Goal: Transaction & Acquisition: Purchase product/service

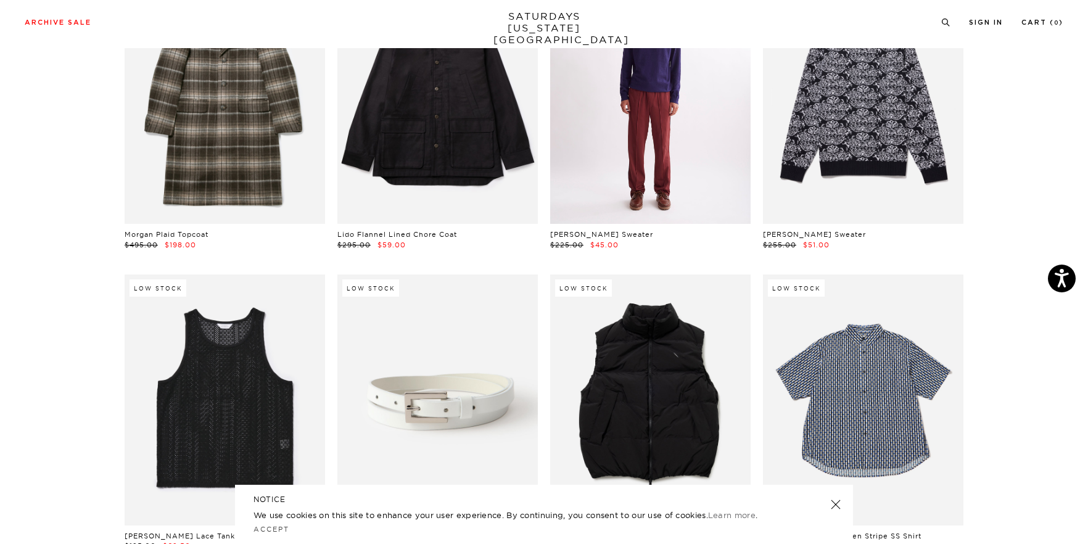
scroll to position [159, 0]
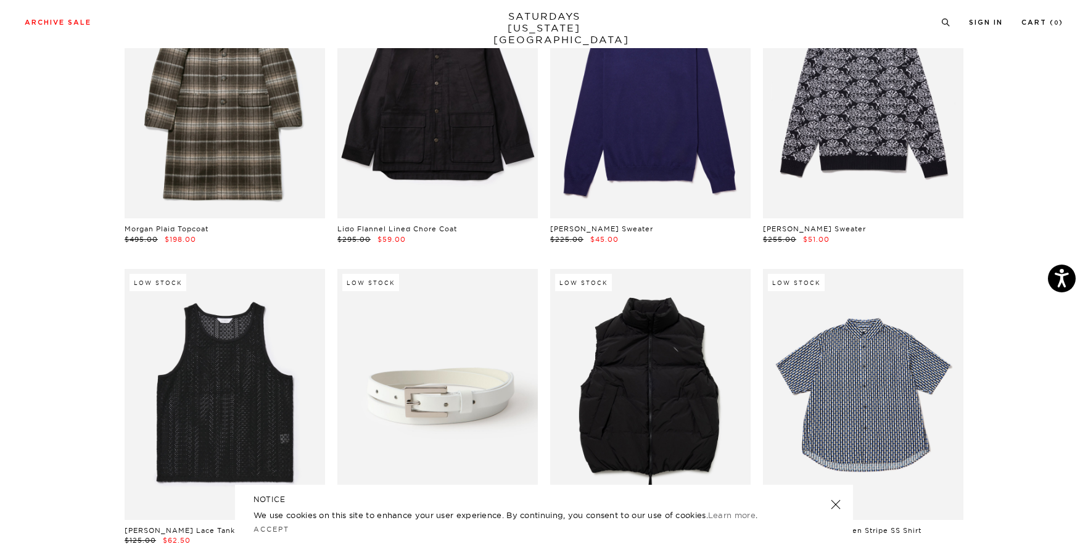
click at [836, 506] on link at bounding box center [835, 504] width 17 height 17
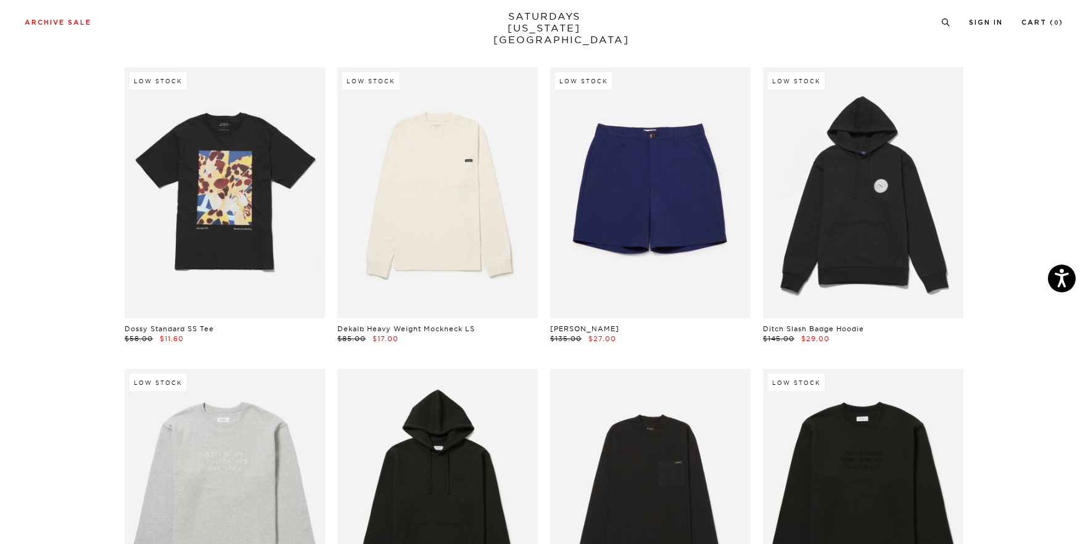
scroll to position [5183, 1]
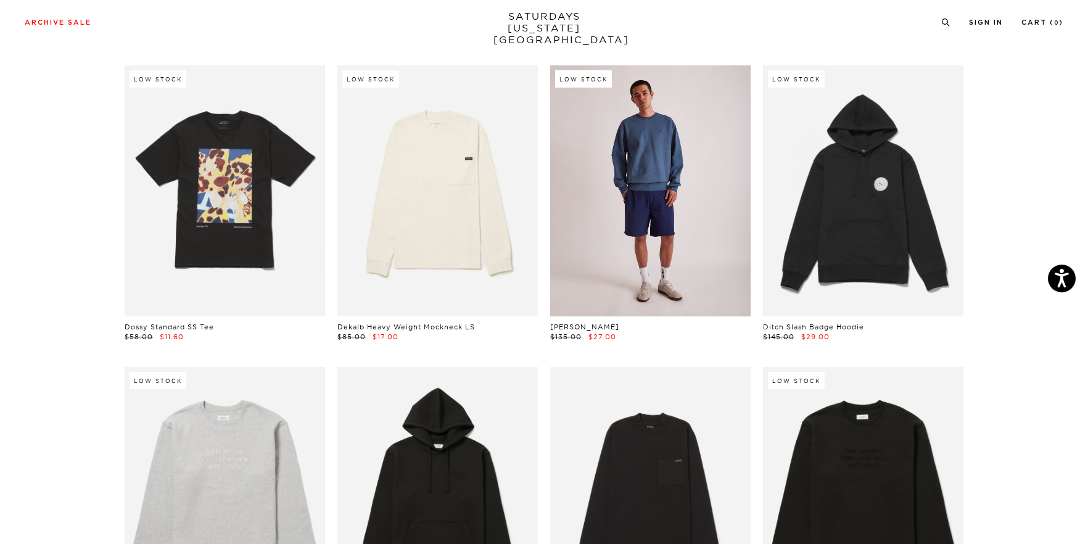
click at [626, 225] on link at bounding box center [650, 190] width 201 height 251
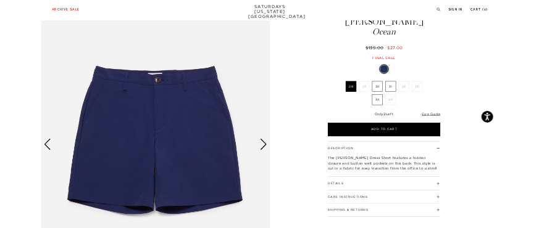
scroll to position [59, 0]
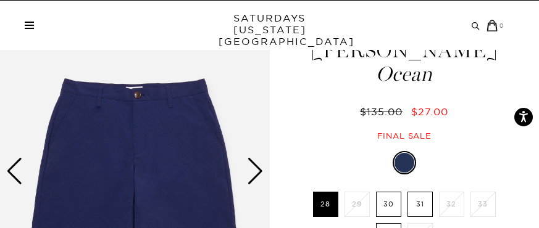
click at [54, 72] on img at bounding box center [135, 171] width 270 height 337
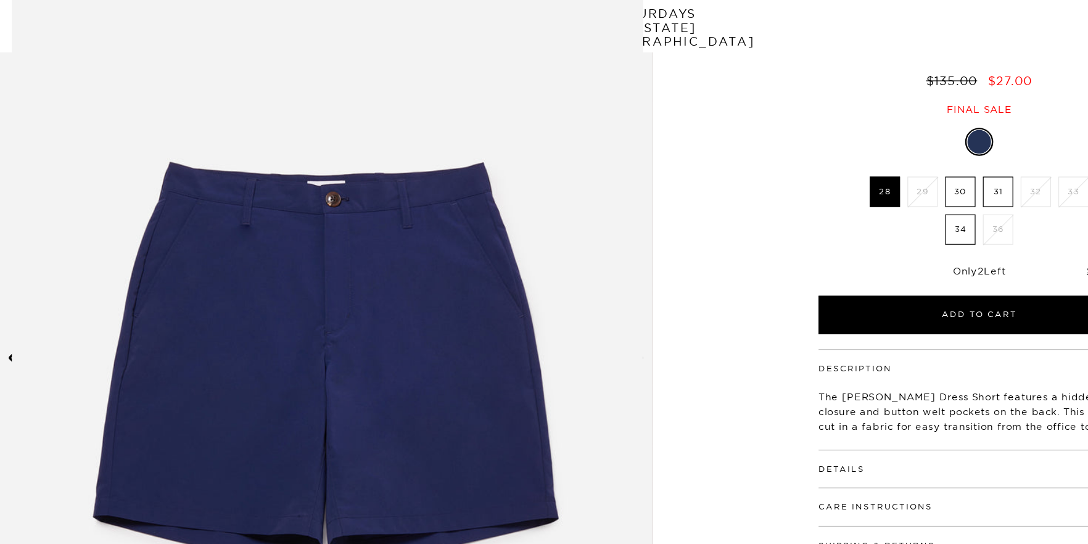
scroll to position [6, 0]
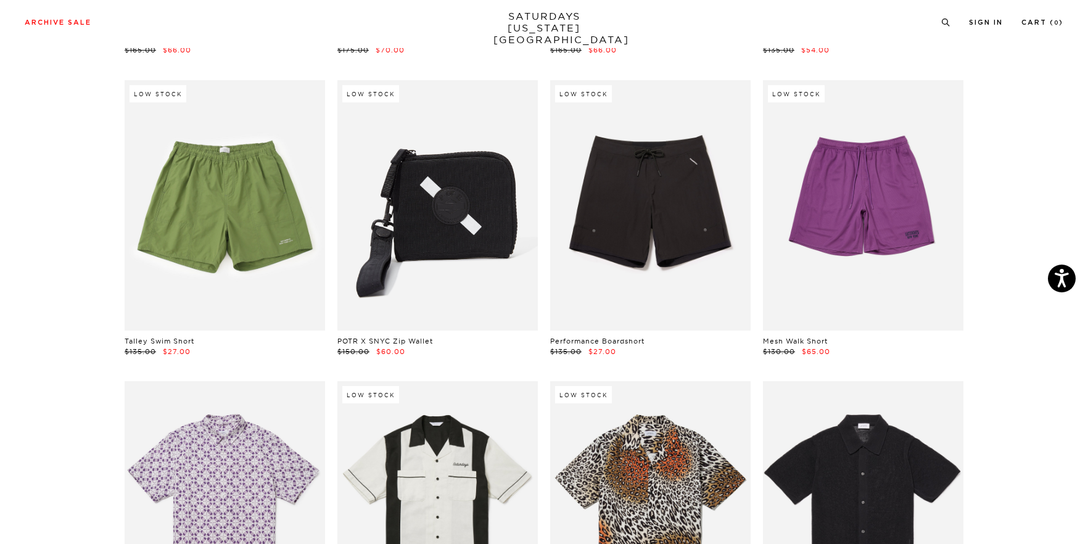
scroll to position [6979, 1]
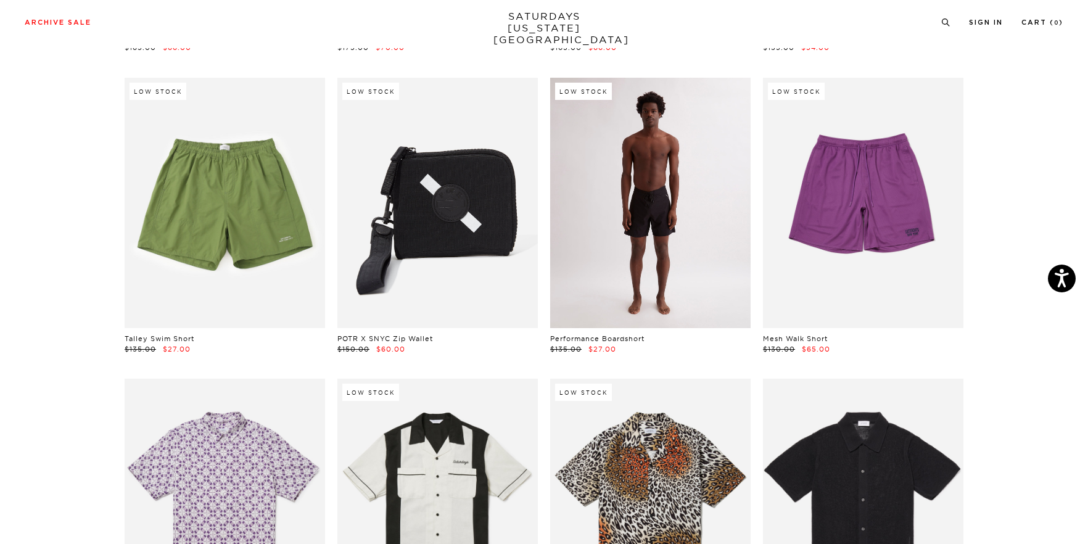
click at [644, 245] on link at bounding box center [650, 203] width 201 height 251
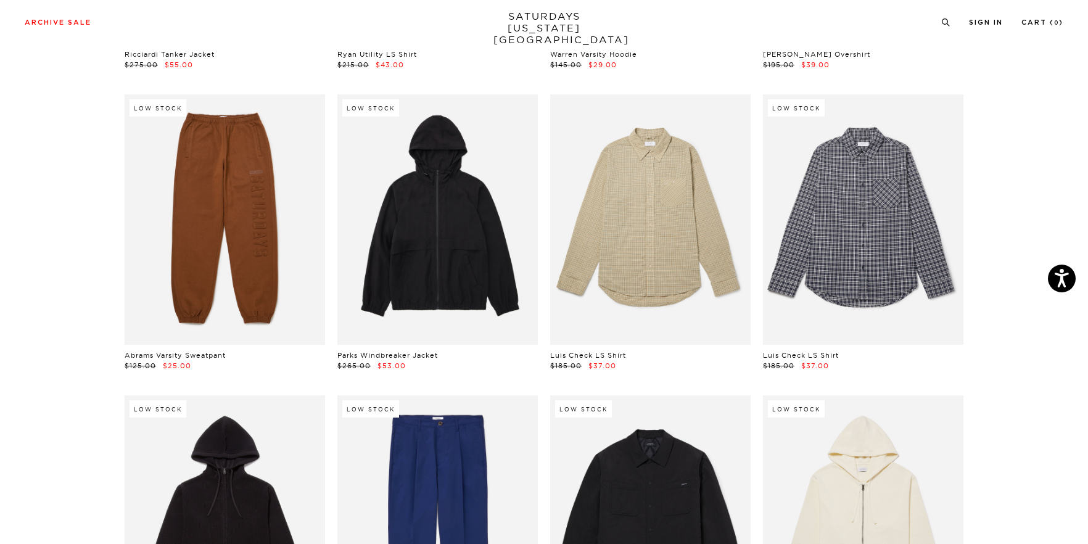
scroll to position [11490, 1]
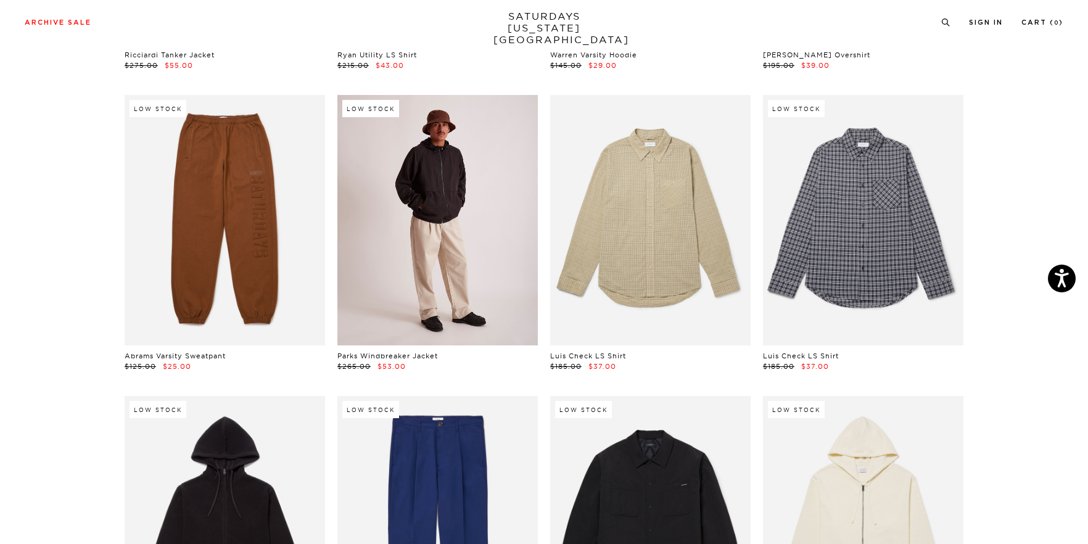
click at [434, 184] on link at bounding box center [438, 220] width 201 height 251
click at [451, 244] on link at bounding box center [438, 220] width 201 height 251
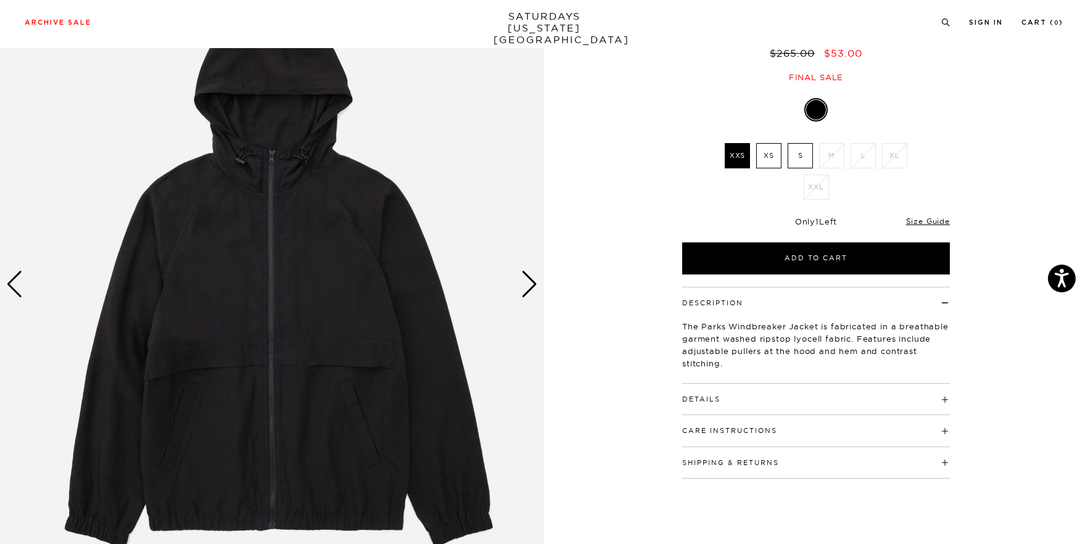
scroll to position [117, 0]
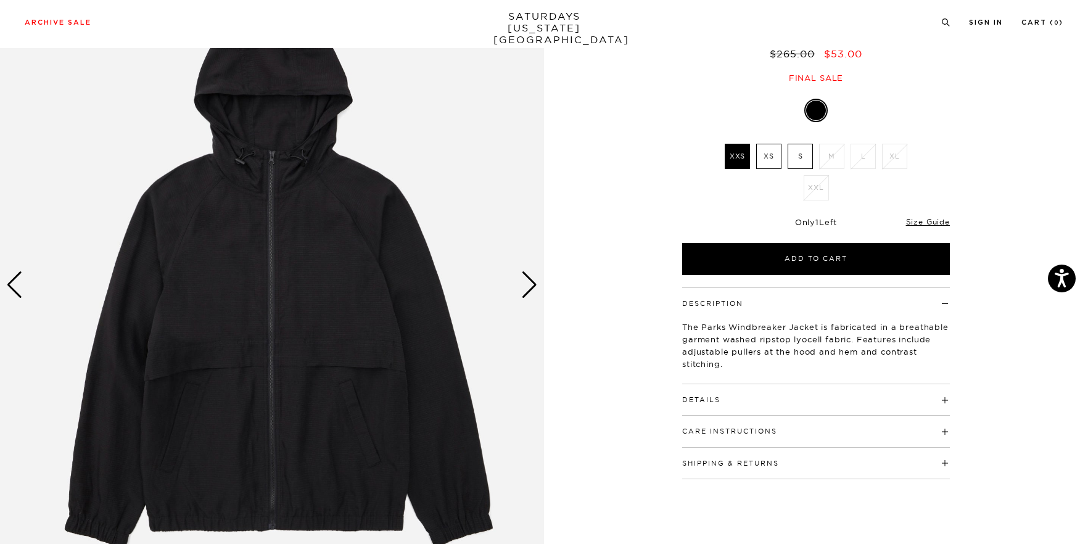
click at [721, 400] on span at bounding box center [721, 400] width 0 height 9
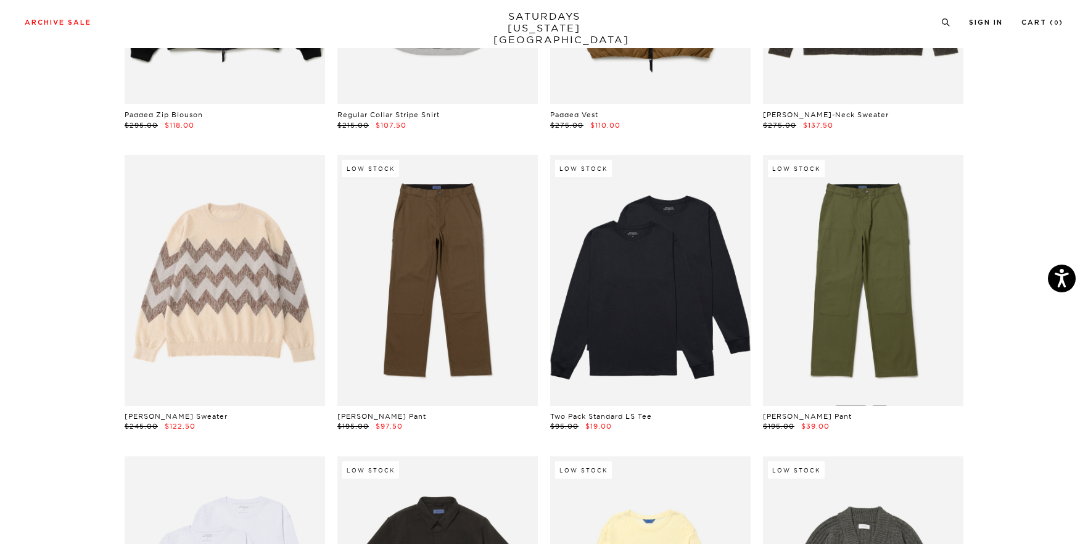
scroll to position [16557, 1]
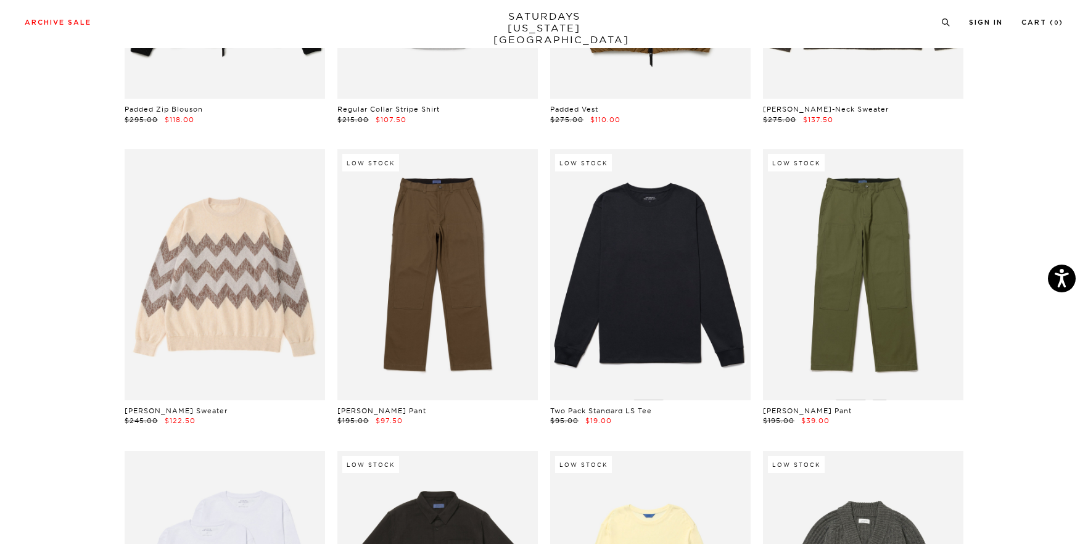
click at [647, 264] on link at bounding box center [650, 274] width 201 height 251
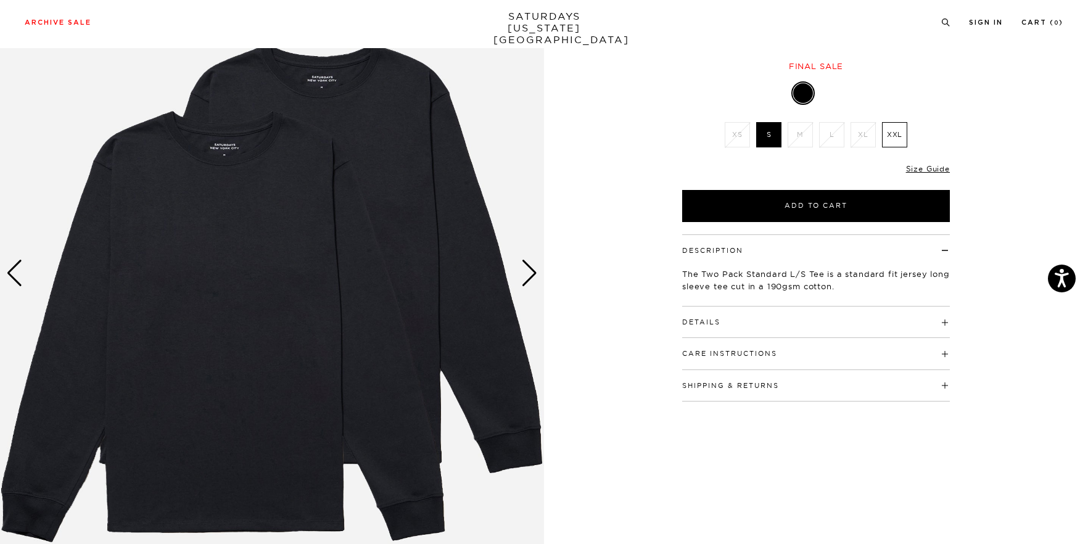
scroll to position [129, 0]
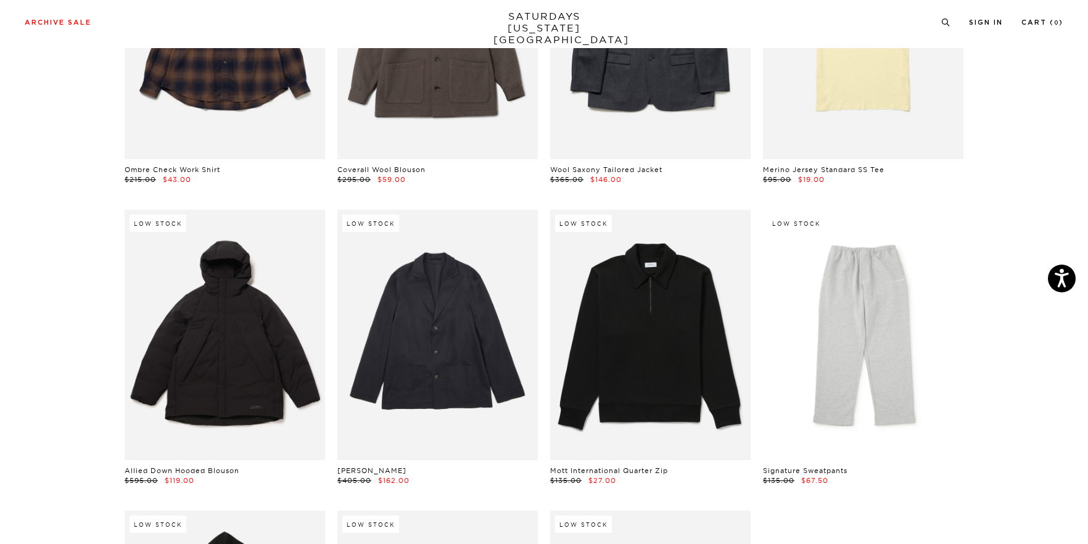
scroll to position [17375, 1]
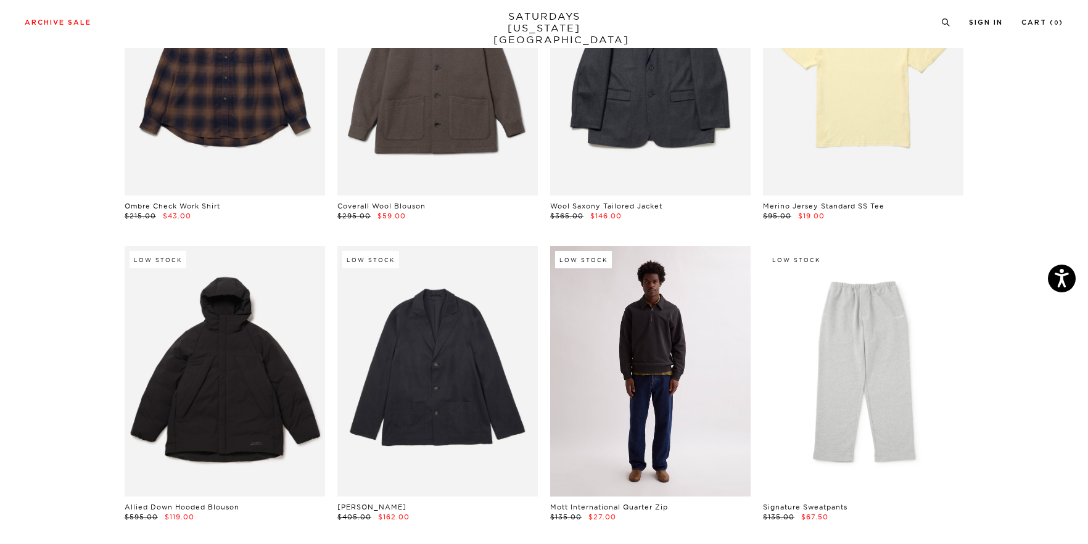
click at [647, 350] on link at bounding box center [650, 371] width 201 height 251
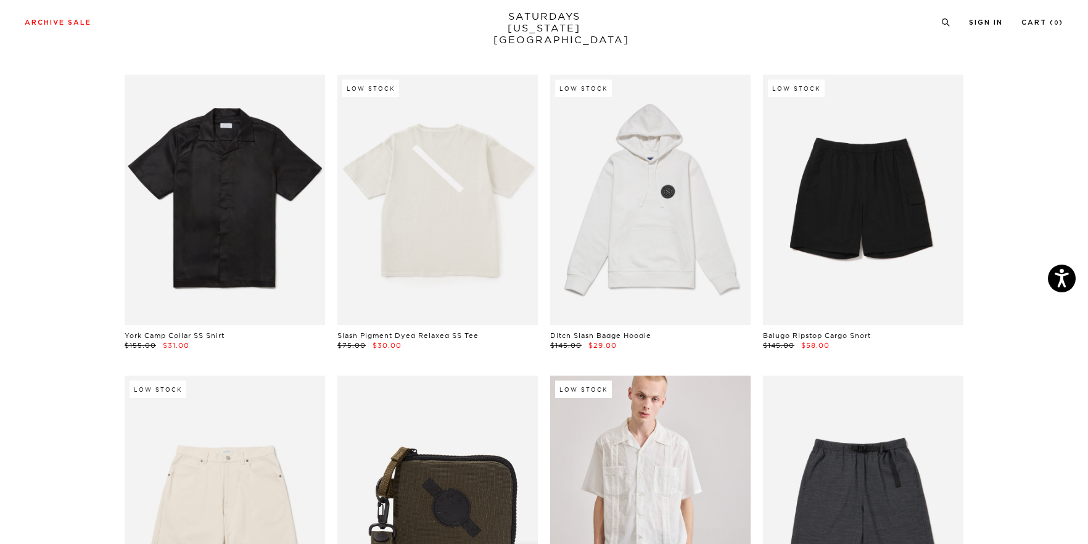
scroll to position [1862, 1]
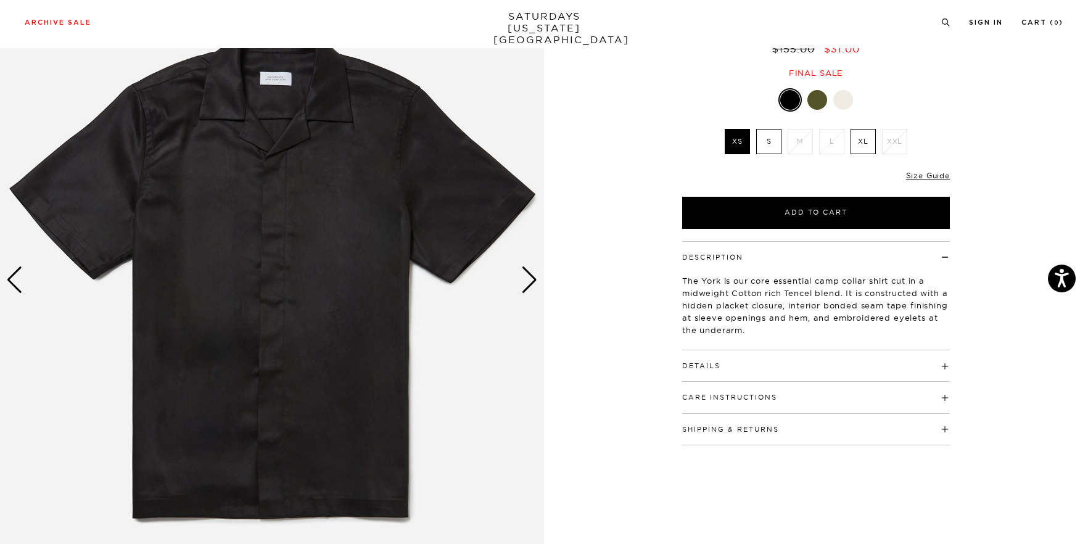
scroll to position [126, 0]
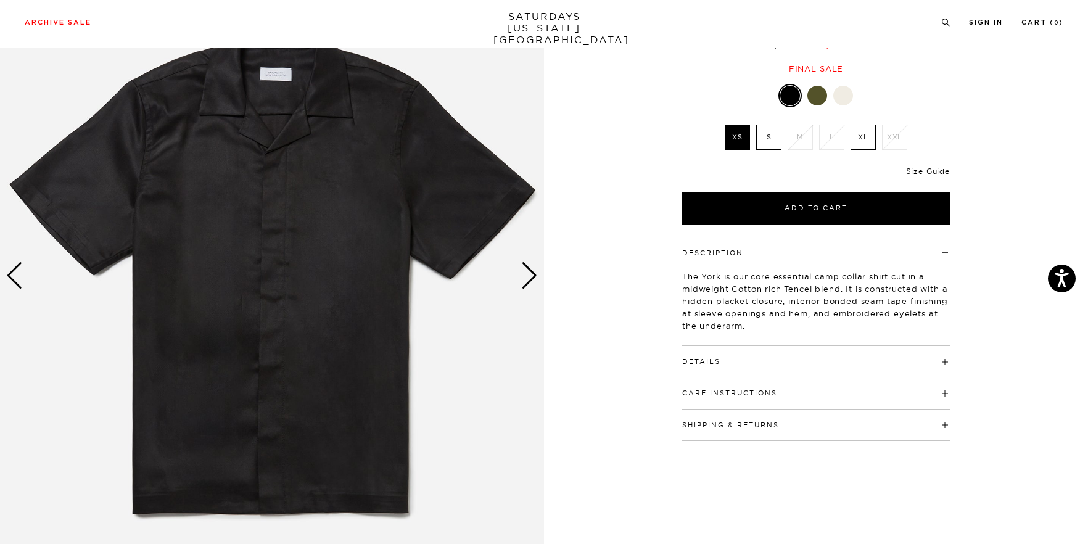
click at [721, 362] on span at bounding box center [721, 361] width 0 height 9
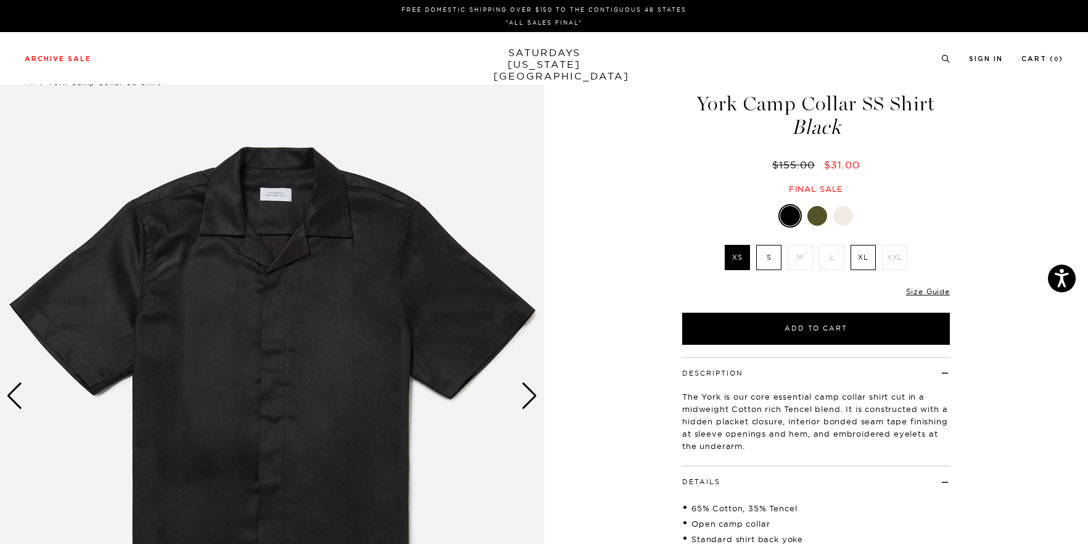
scroll to position [0, 0]
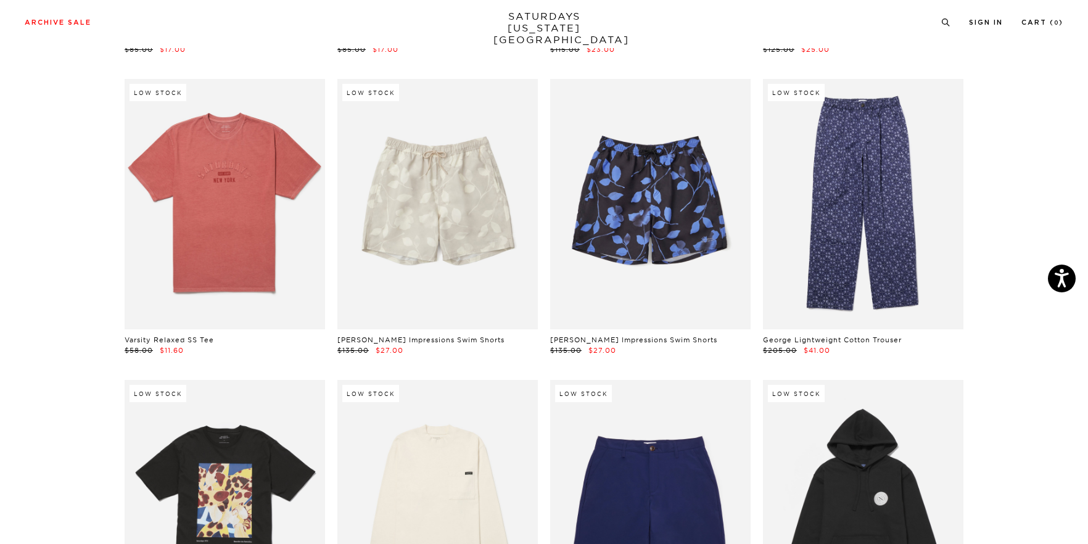
scroll to position [4869, 1]
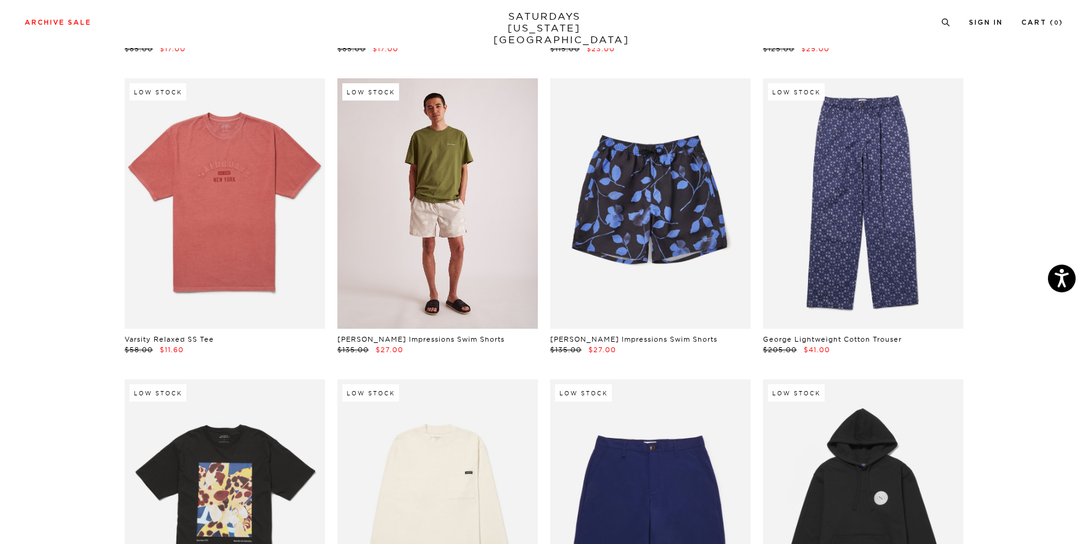
click at [405, 325] on link at bounding box center [438, 203] width 201 height 251
